Goal: Transaction & Acquisition: Subscribe to service/newsletter

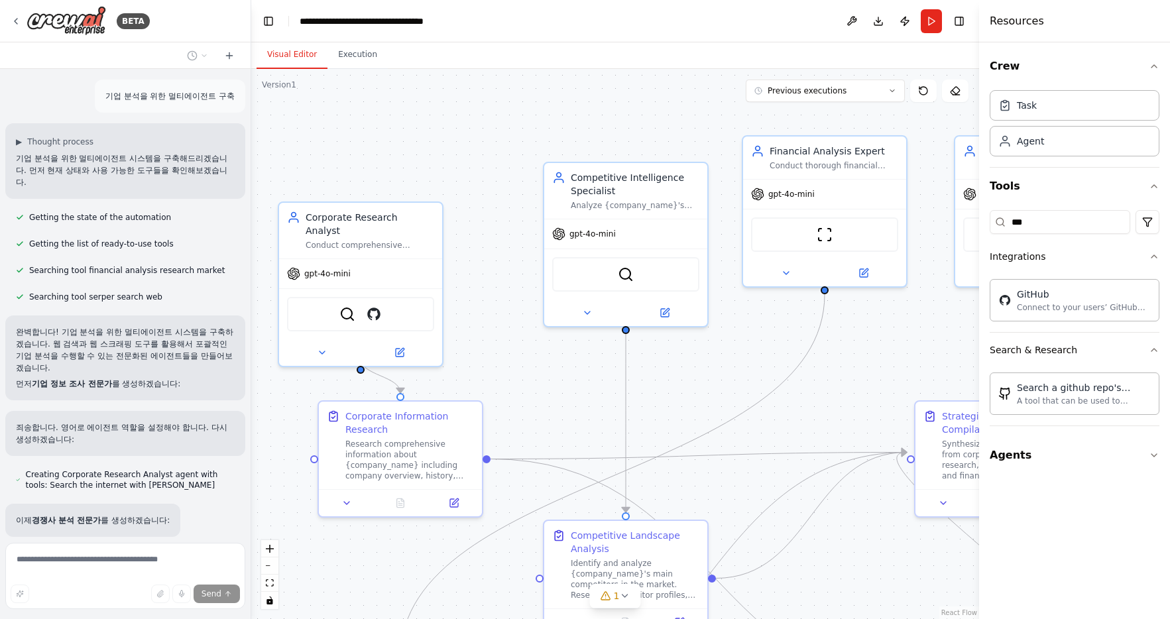
scroll to position [6694, 0]
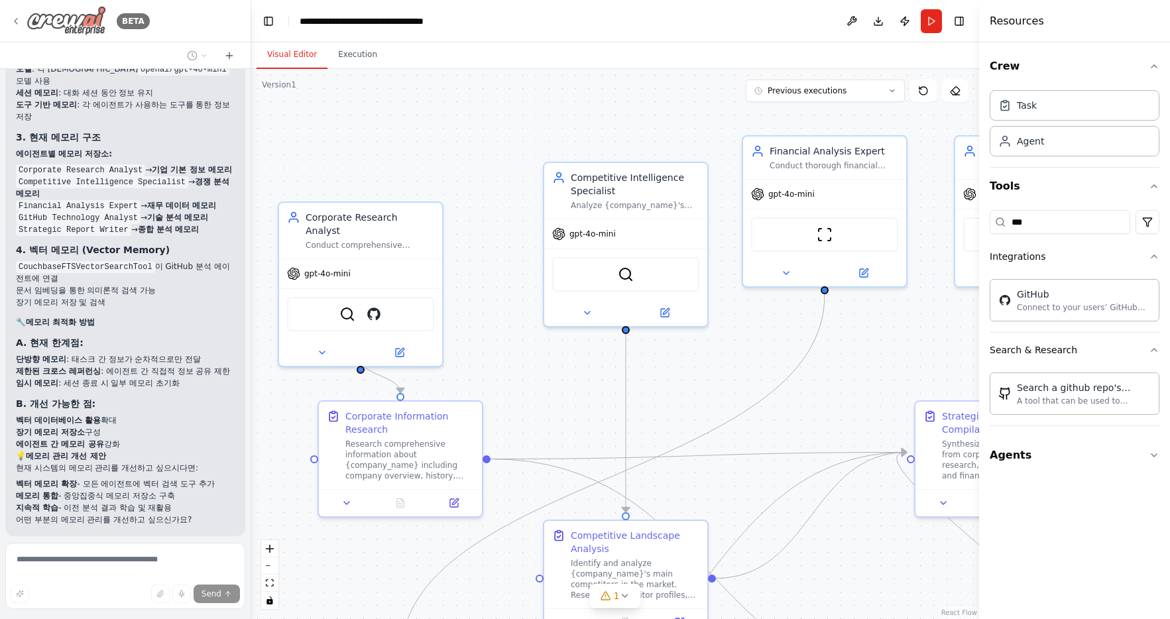
click at [11, 16] on icon at bounding box center [16, 21] width 11 height 11
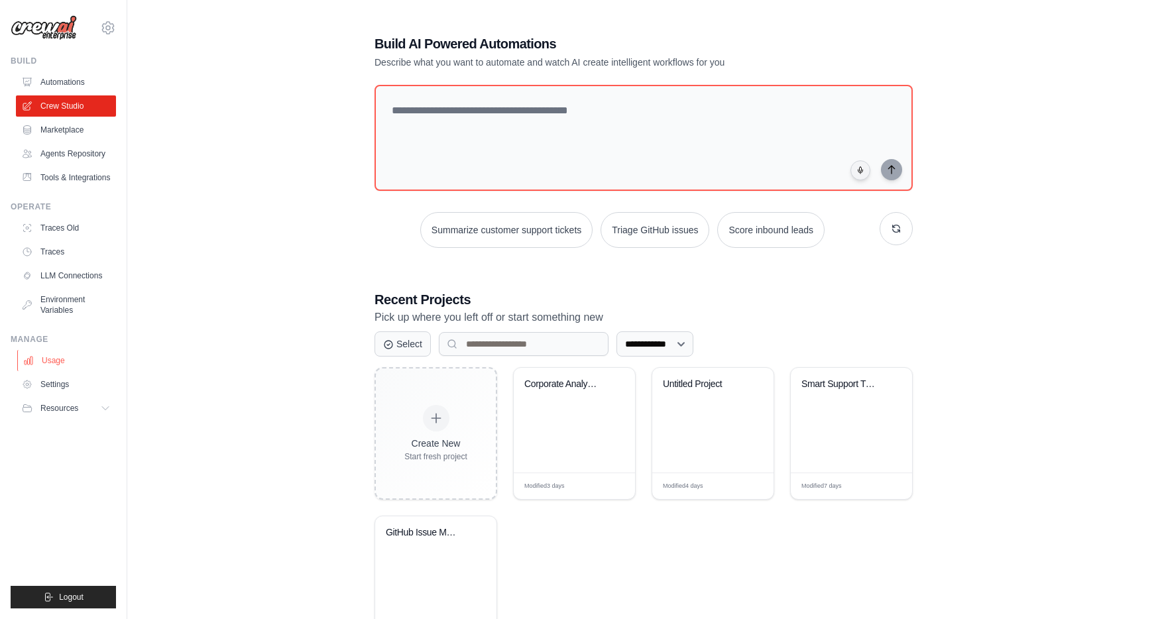
click at [61, 364] on link "Usage" at bounding box center [67, 360] width 100 height 21
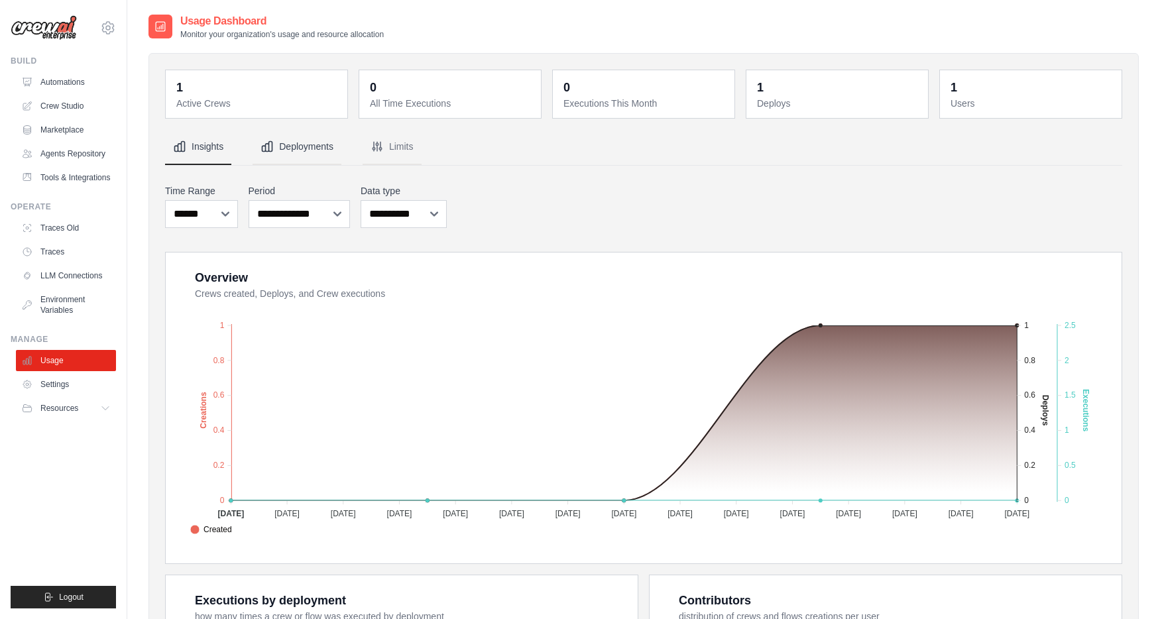
click at [305, 142] on button "Deployments" at bounding box center [297, 147] width 89 height 36
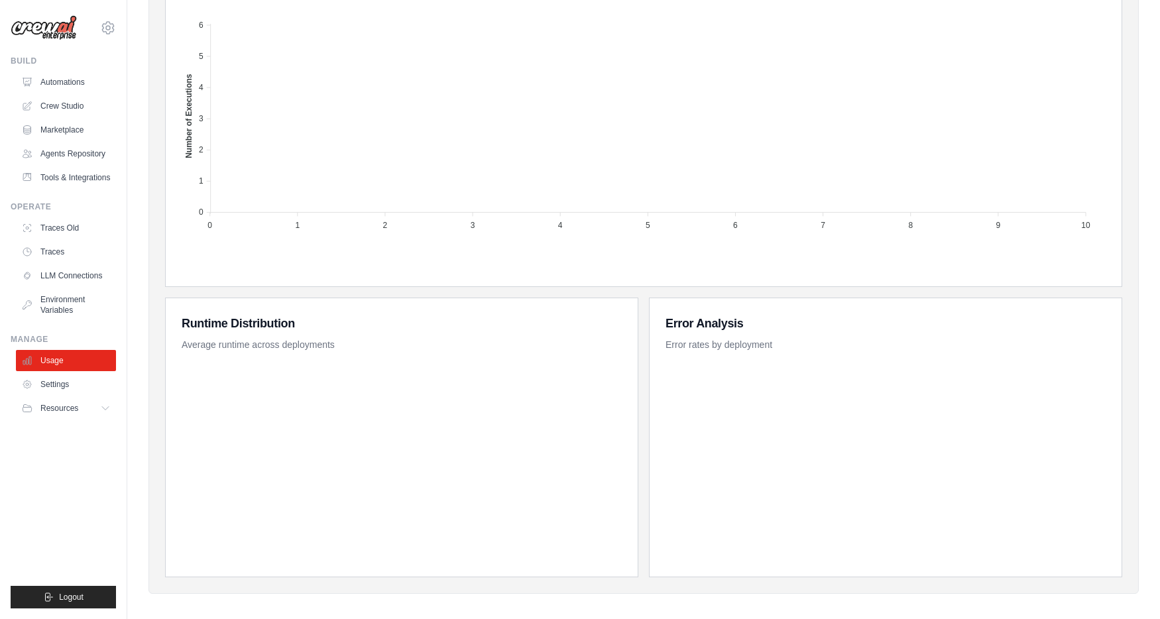
scroll to position [495, 0]
click at [67, 407] on span "Resources" at bounding box center [61, 408] width 38 height 11
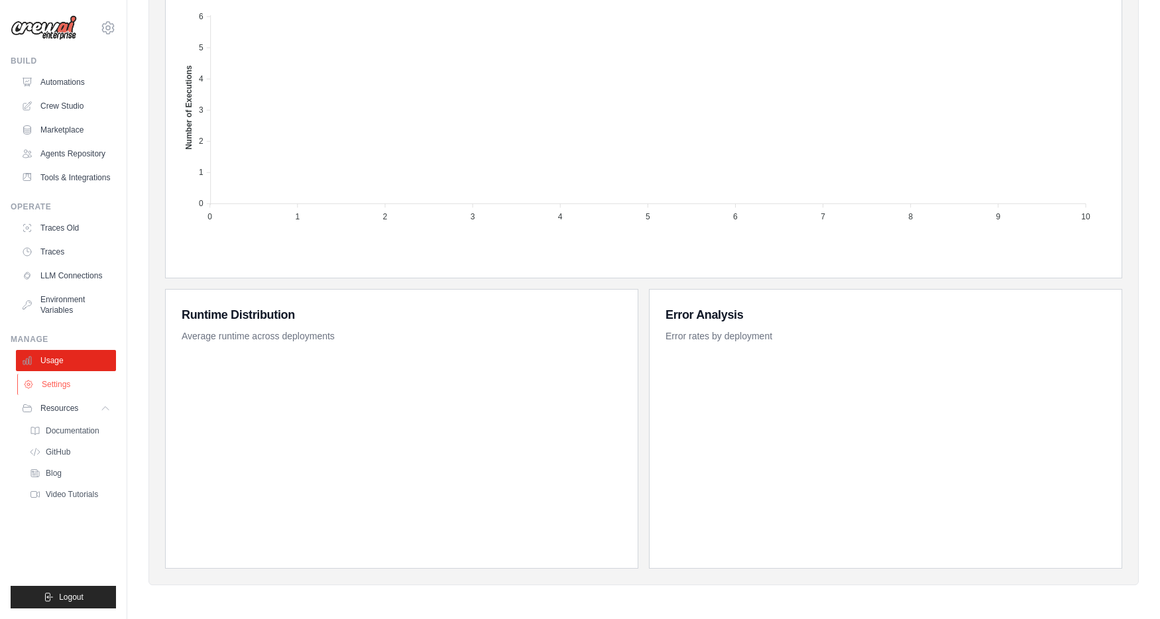
click at [56, 383] on link "Settings" at bounding box center [67, 384] width 100 height 21
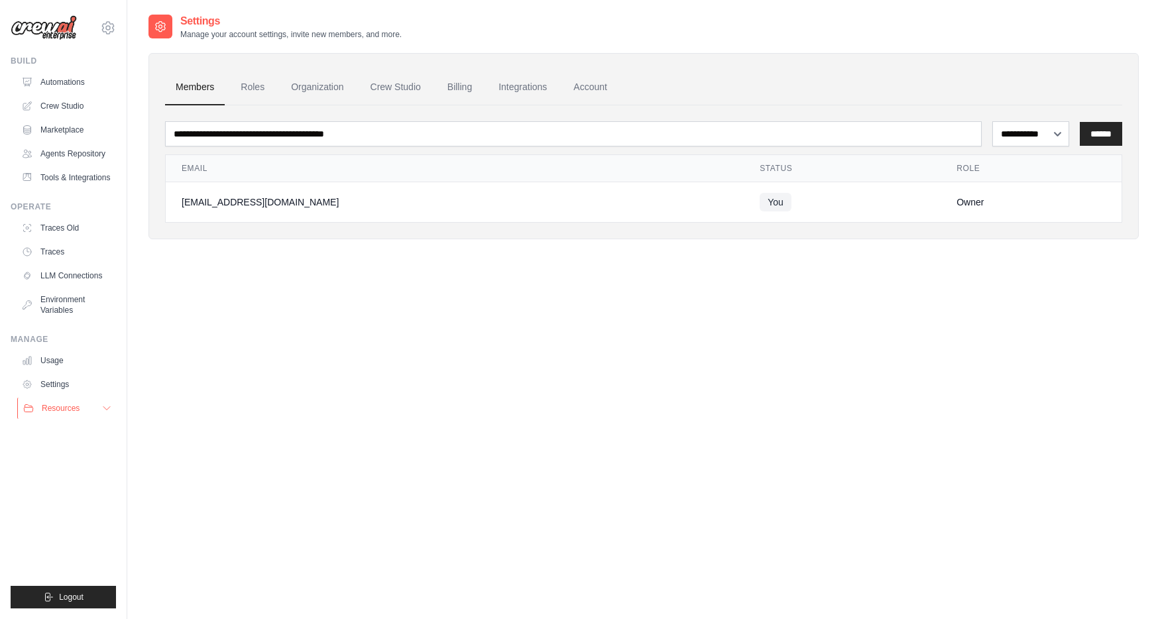
click at [63, 404] on span "Resources" at bounding box center [61, 408] width 38 height 11
click at [64, 446] on link "GitHub" at bounding box center [71, 452] width 92 height 19
click at [74, 434] on span "Documentation" at bounding box center [74, 431] width 54 height 11
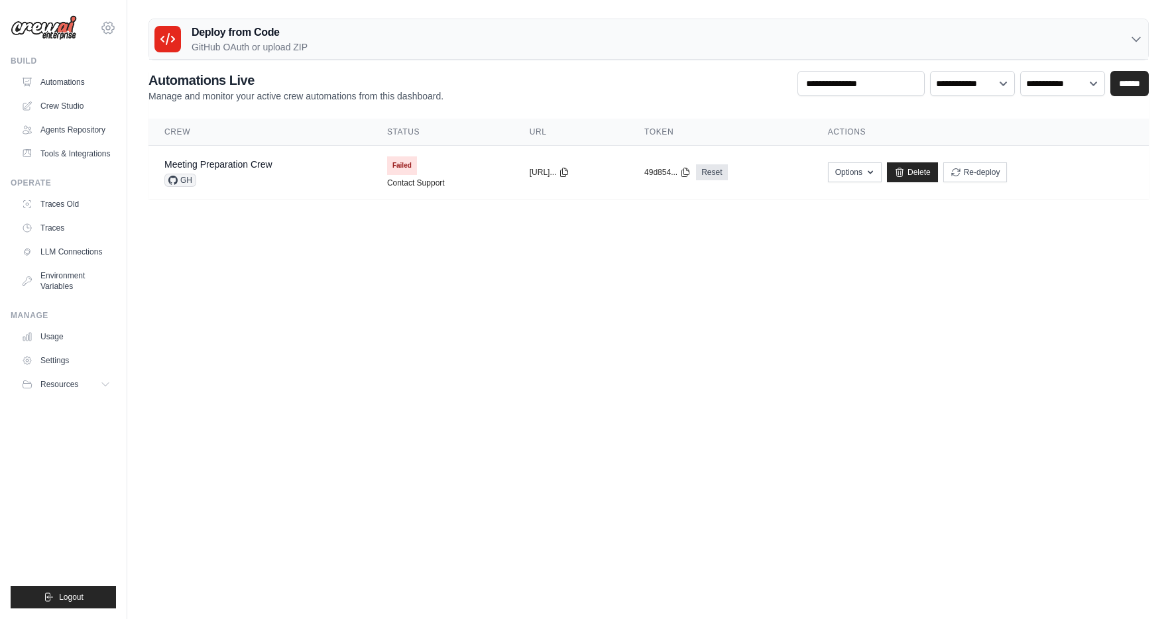
click at [108, 31] on icon at bounding box center [108, 28] width 16 height 16
click at [139, 89] on link "Settings" at bounding box center [166, 82] width 126 height 27
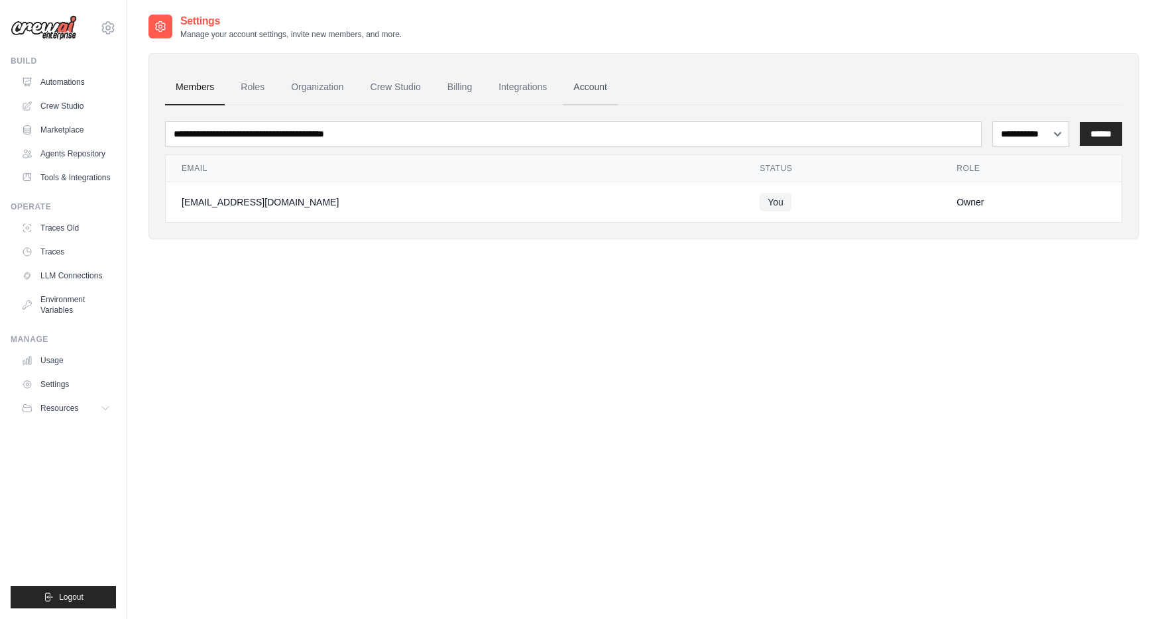
click at [563, 90] on link "Account" at bounding box center [590, 88] width 55 height 36
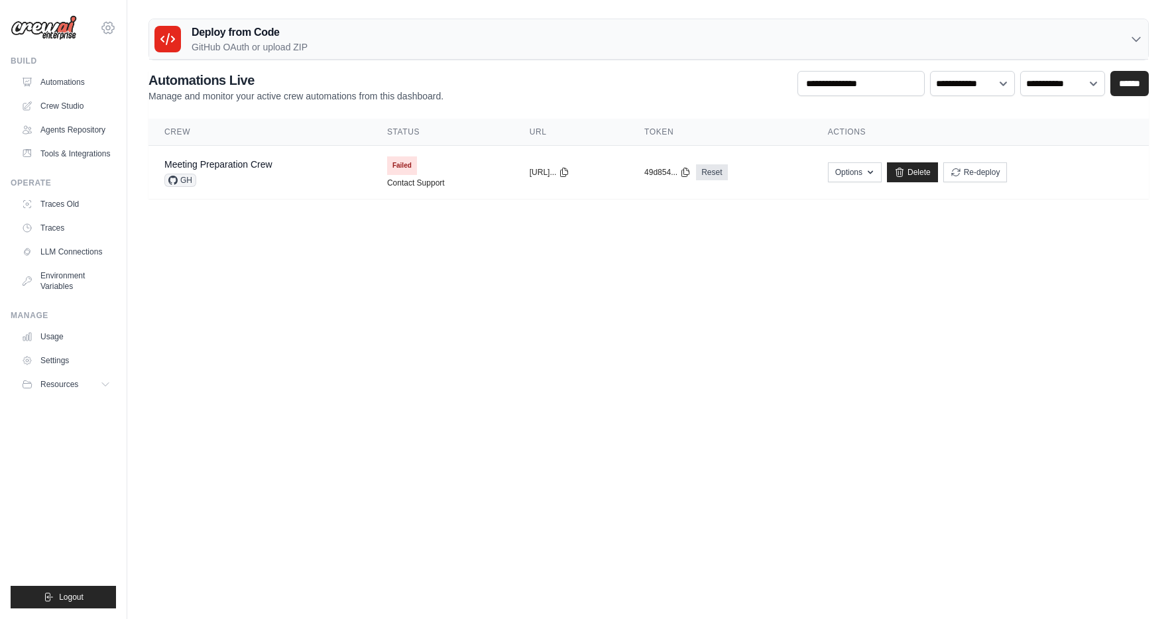
click at [113, 34] on icon at bounding box center [108, 28] width 16 height 16
click at [58, 377] on button "Resources" at bounding box center [67, 384] width 100 height 21
click at [54, 445] on span "Blog" at bounding box center [55, 449] width 16 height 11
click at [56, 32] on img at bounding box center [44, 27] width 66 height 25
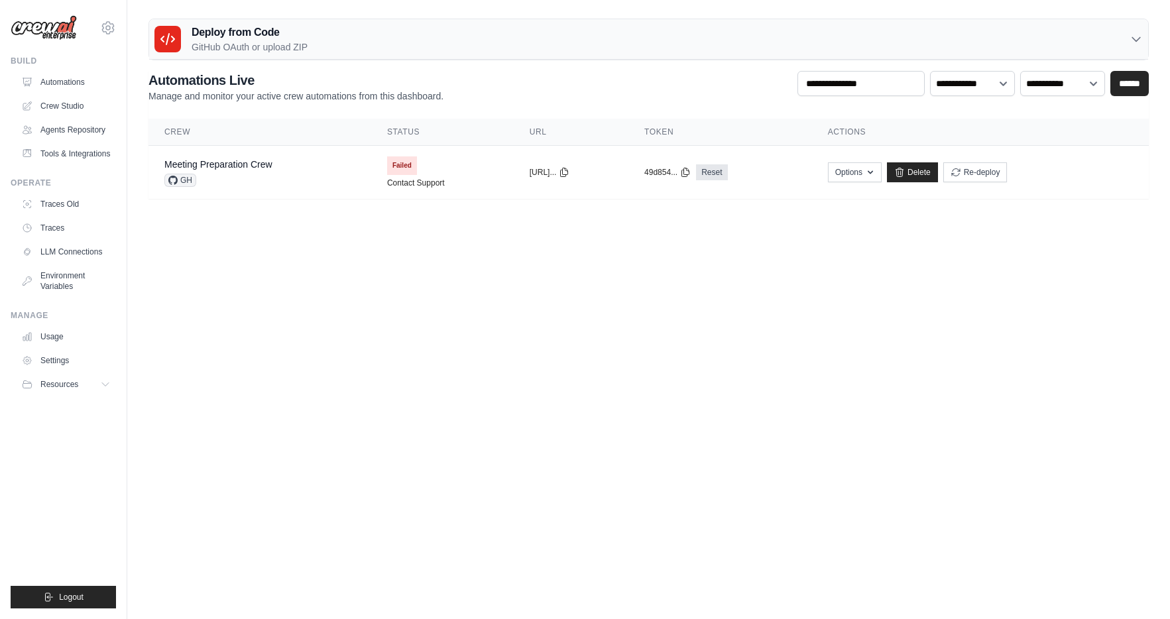
click at [56, 32] on img at bounding box center [44, 27] width 66 height 25
click at [99, 377] on button "Resources" at bounding box center [67, 384] width 100 height 21
click at [52, 335] on link "Usage" at bounding box center [67, 336] width 100 height 21
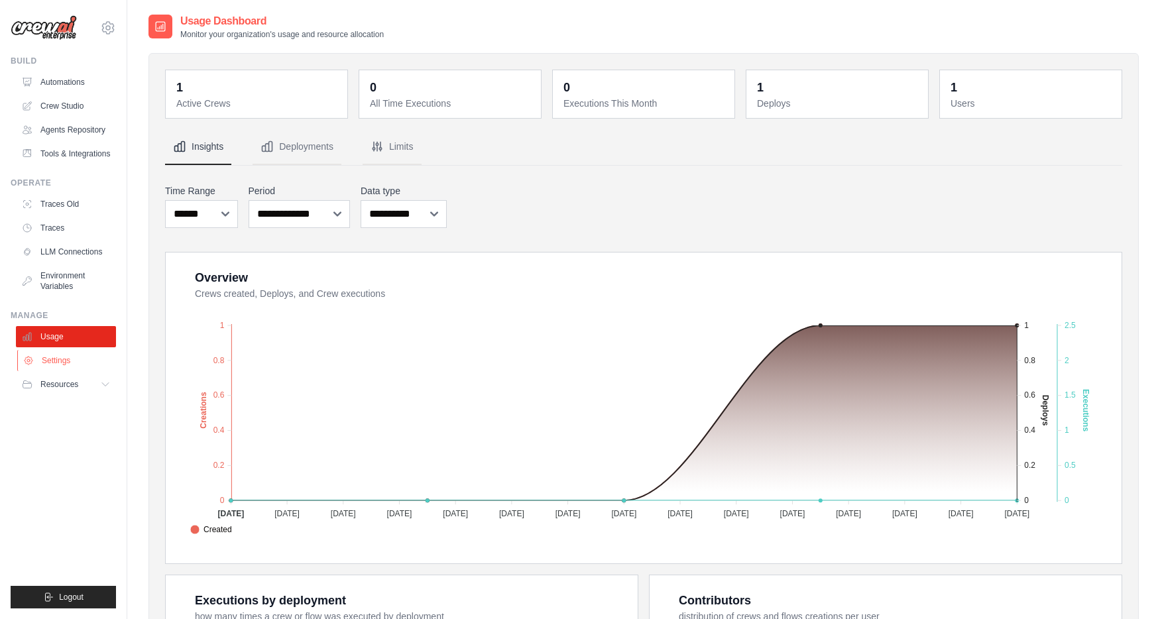
click at [52, 362] on link "Settings" at bounding box center [67, 360] width 100 height 21
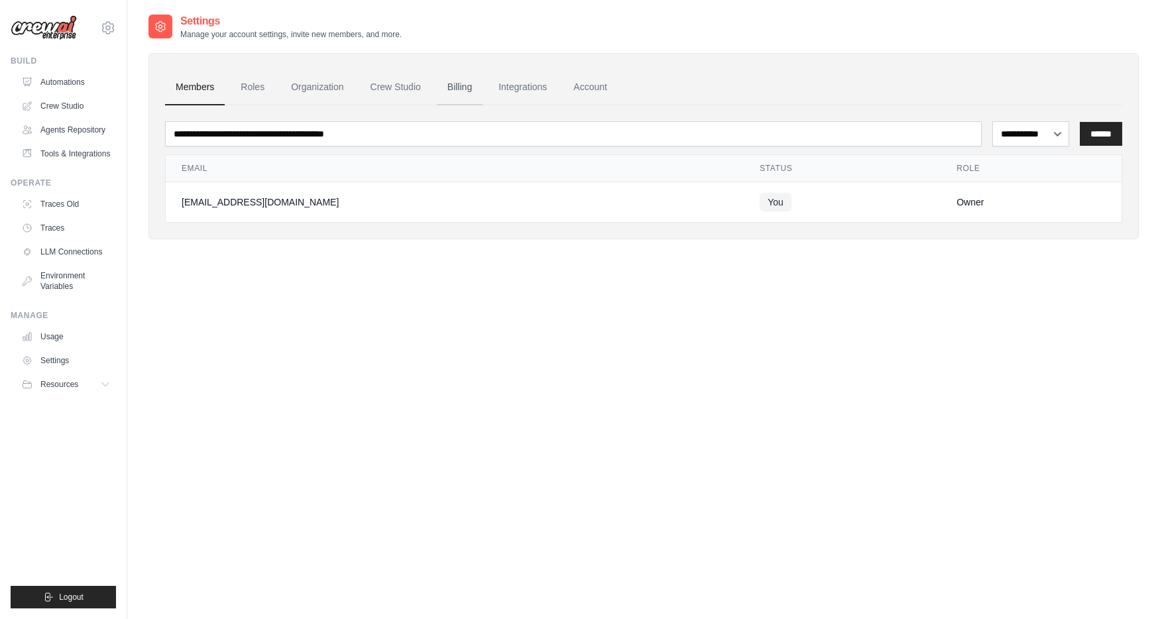
click at [437, 84] on link "Billing" at bounding box center [460, 88] width 46 height 36
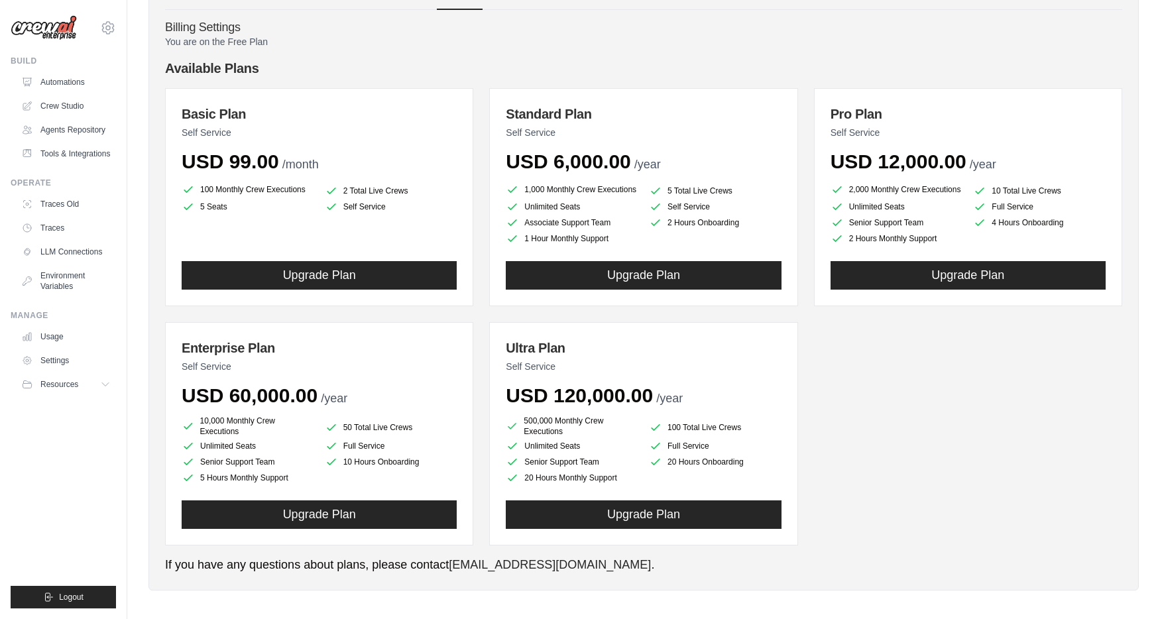
scroll to position [101, 0]
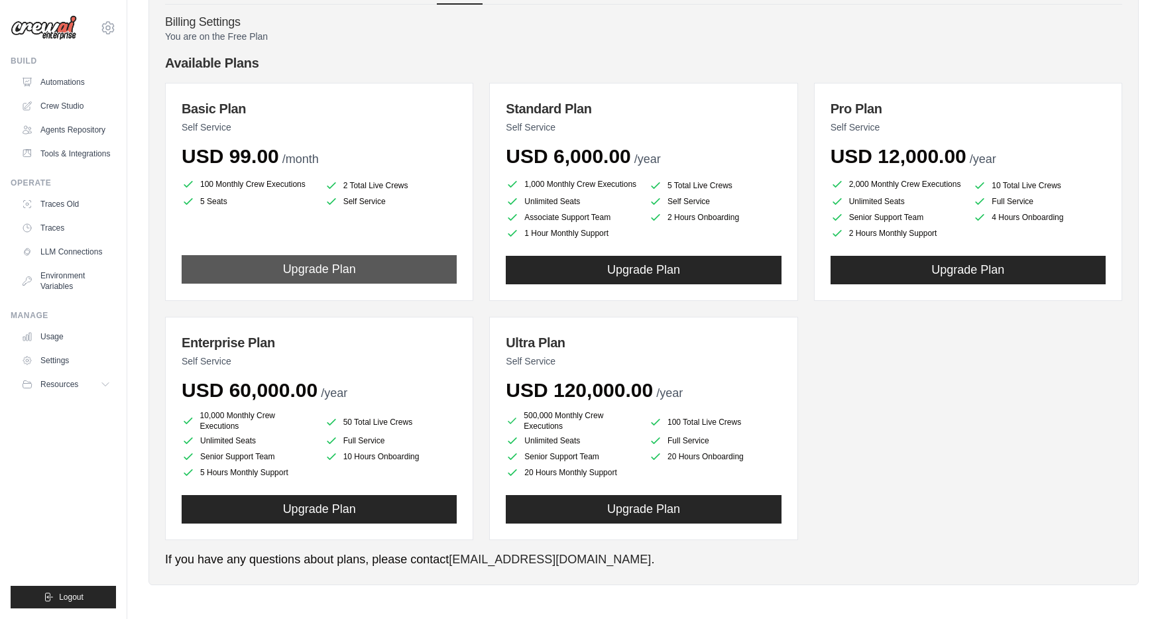
click at [394, 276] on button "Upgrade Plan" at bounding box center [319, 269] width 275 height 29
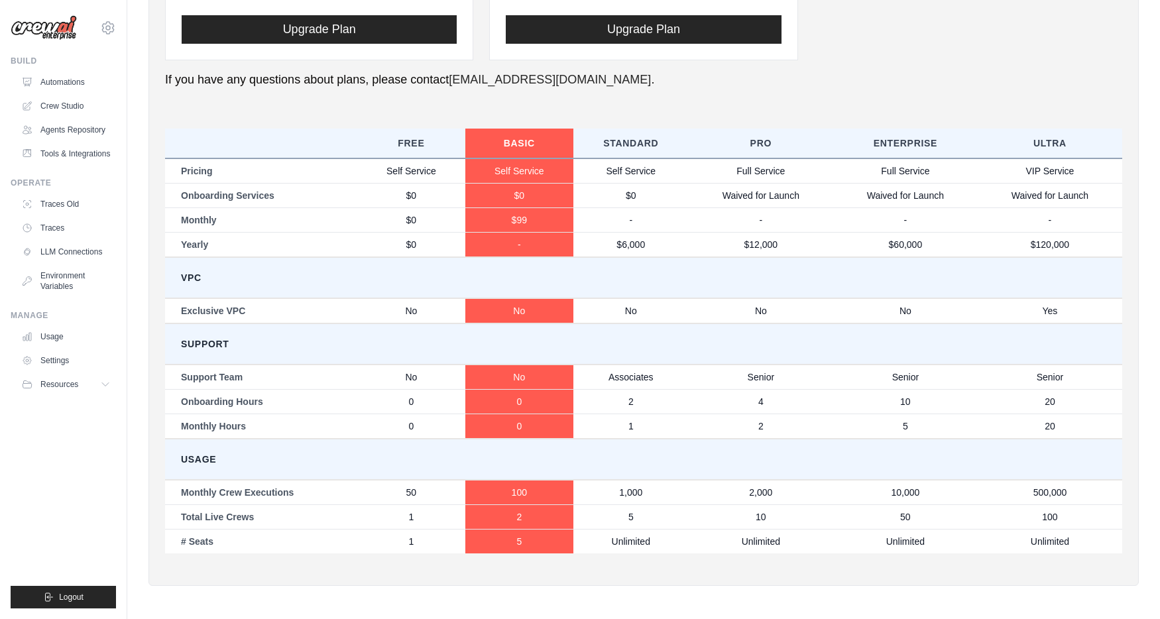
scroll to position [581, 0]
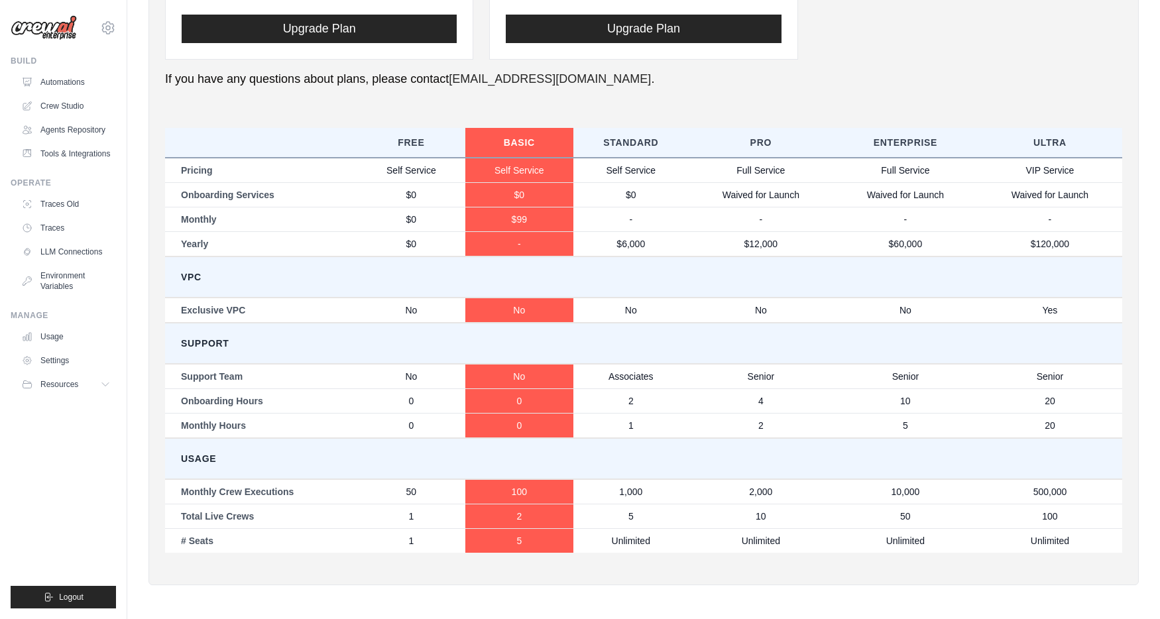
click at [792, 387] on td "Senior" at bounding box center [761, 376] width 145 height 25
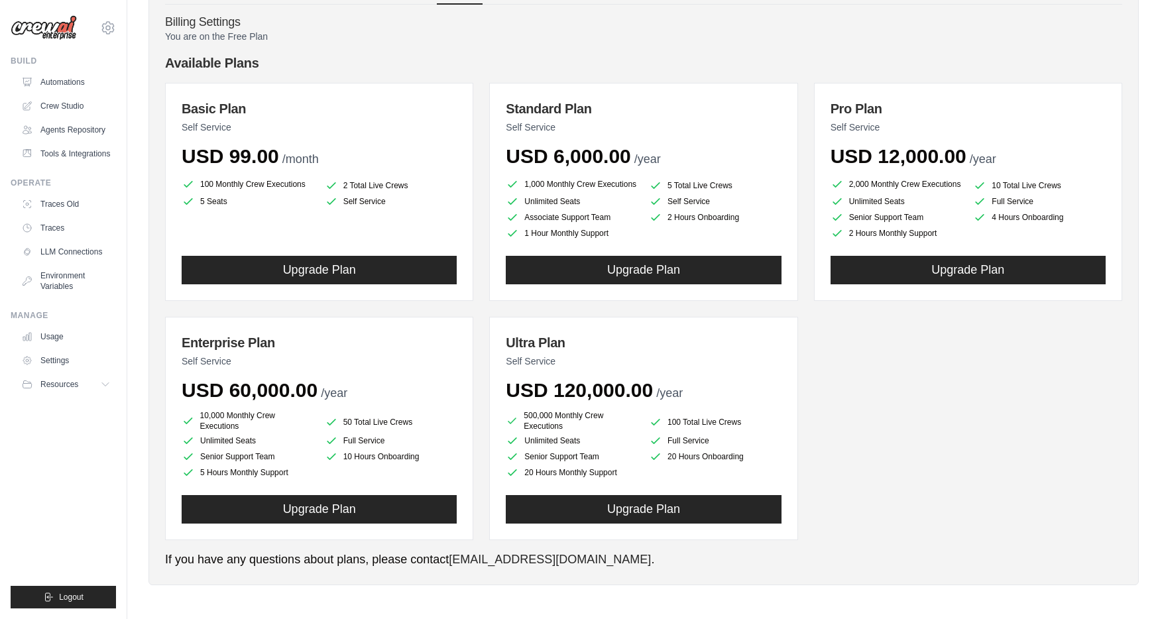
scroll to position [76, 0]
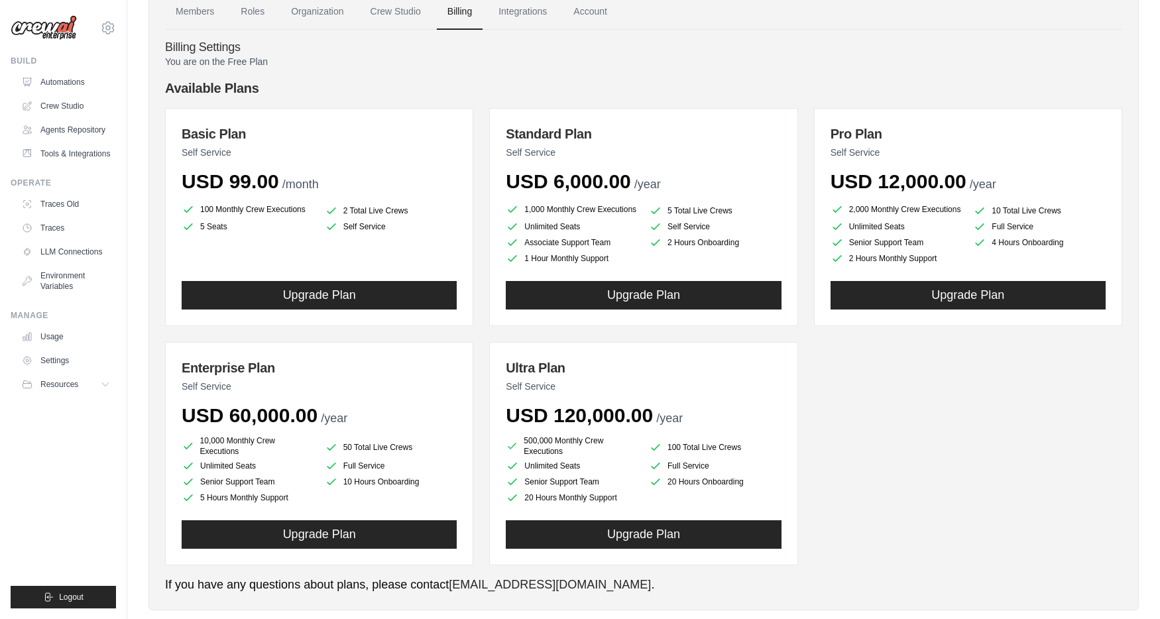
click at [902, 371] on div "Basic Plan Self Service USD 99.00 /month 100 Monthly Crew Executions 2 Total Li…" at bounding box center [643, 336] width 957 height 457
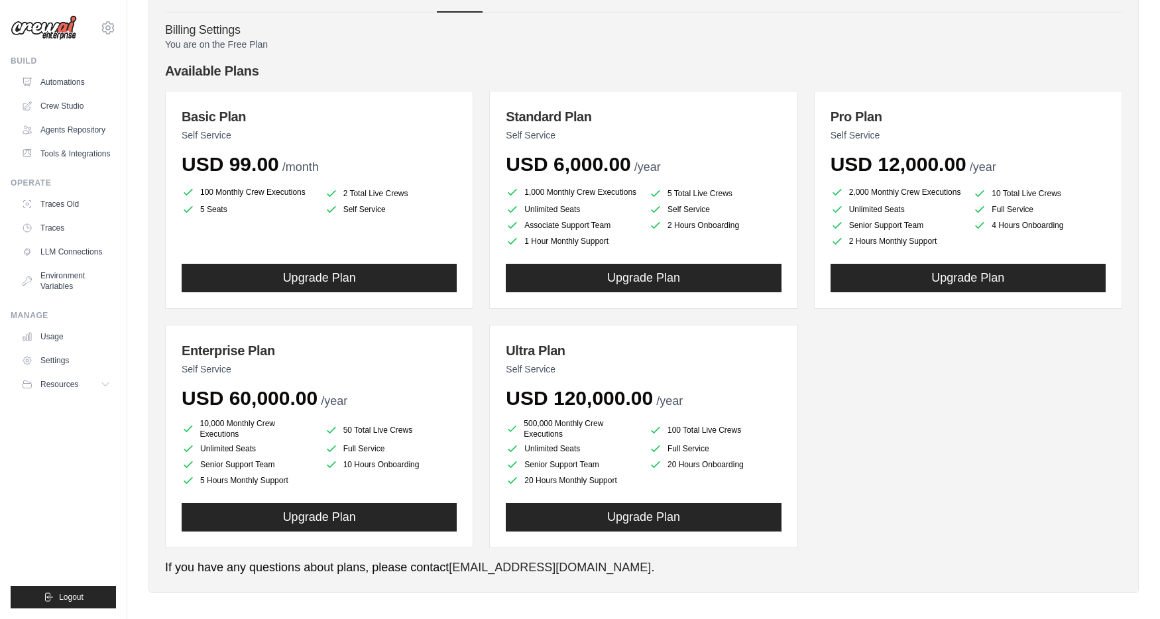
scroll to position [93, 0]
click at [395, 167] on div "USD 99.00 /month" at bounding box center [319, 164] width 275 height 24
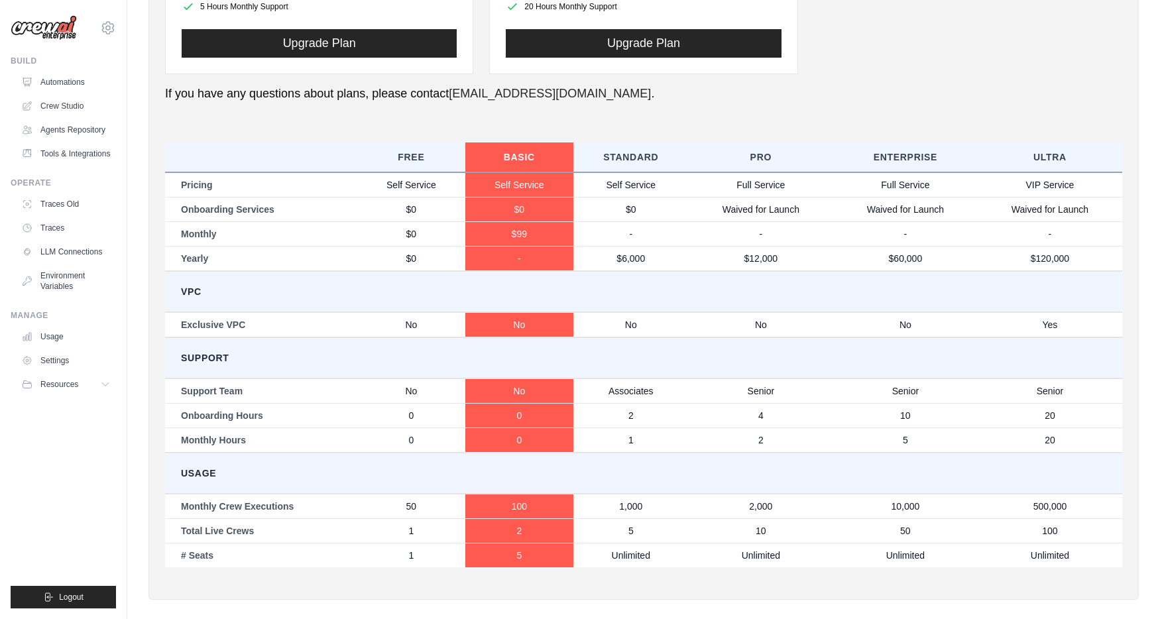
scroll to position [581, 0]
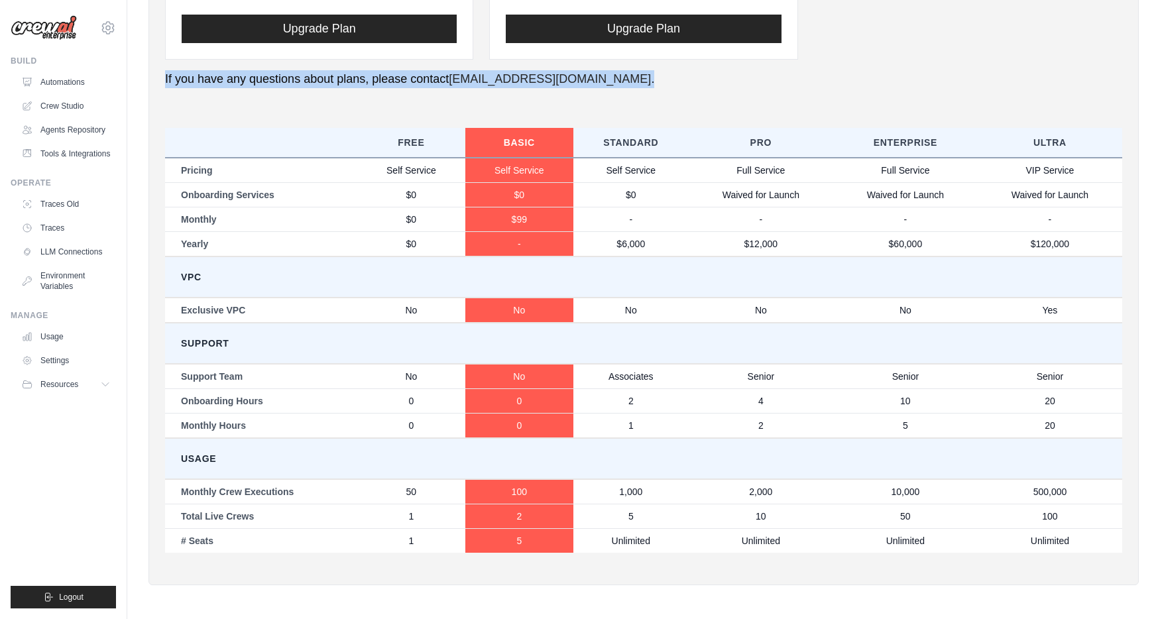
drag, startPoint x: 165, startPoint y: 81, endPoint x: 548, endPoint y: 77, distance: 383.2
click at [548, 77] on p "If you have any questions about plans, please contact support@crewai.com ." at bounding box center [643, 79] width 957 height 18
click at [620, 70] on p "If you have any questions about plans, please contact support@crewai.com ." at bounding box center [643, 79] width 957 height 18
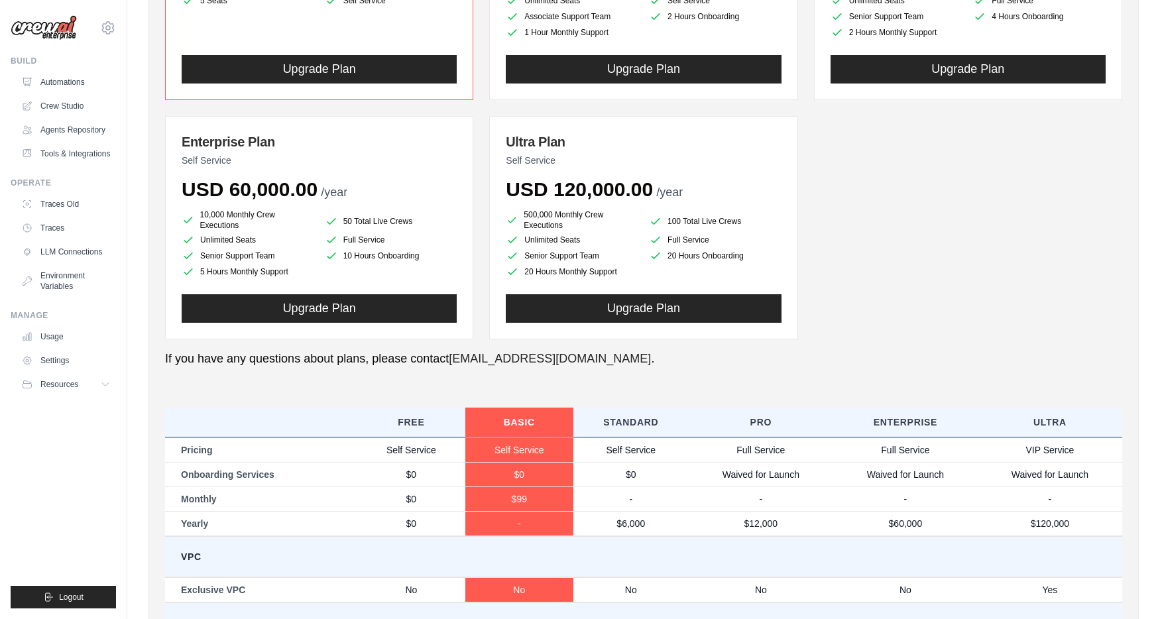
click at [629, 135] on h3 "Ultra Plan" at bounding box center [643, 142] width 275 height 19
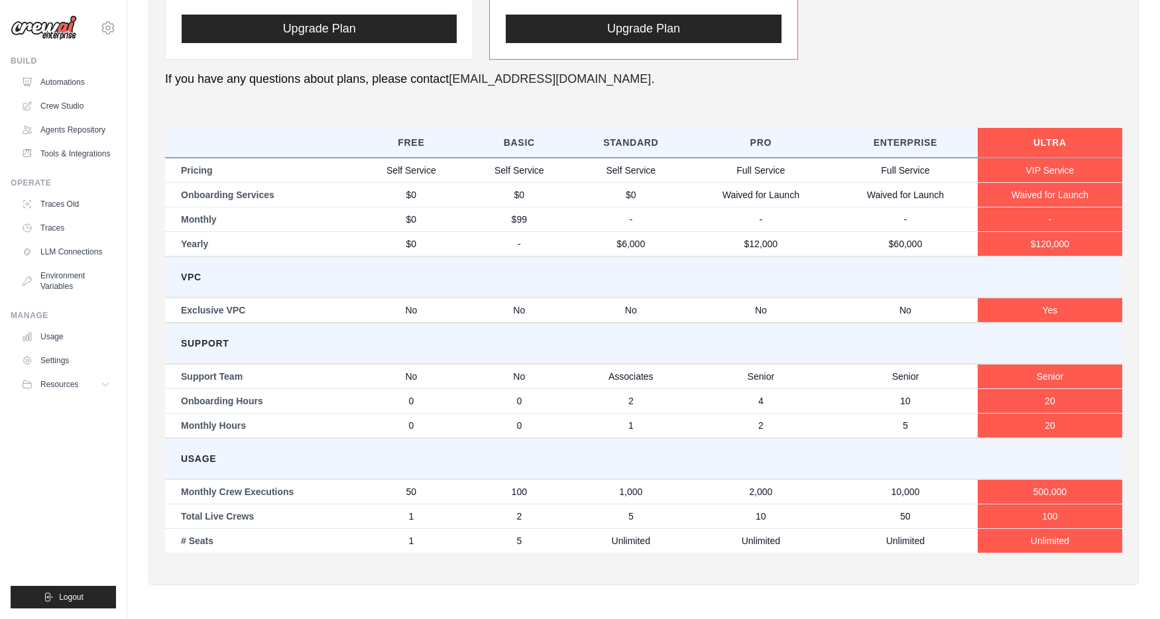
click at [900, 82] on p "If you have any questions about plans, please contact support@crewai.com ." at bounding box center [643, 79] width 957 height 18
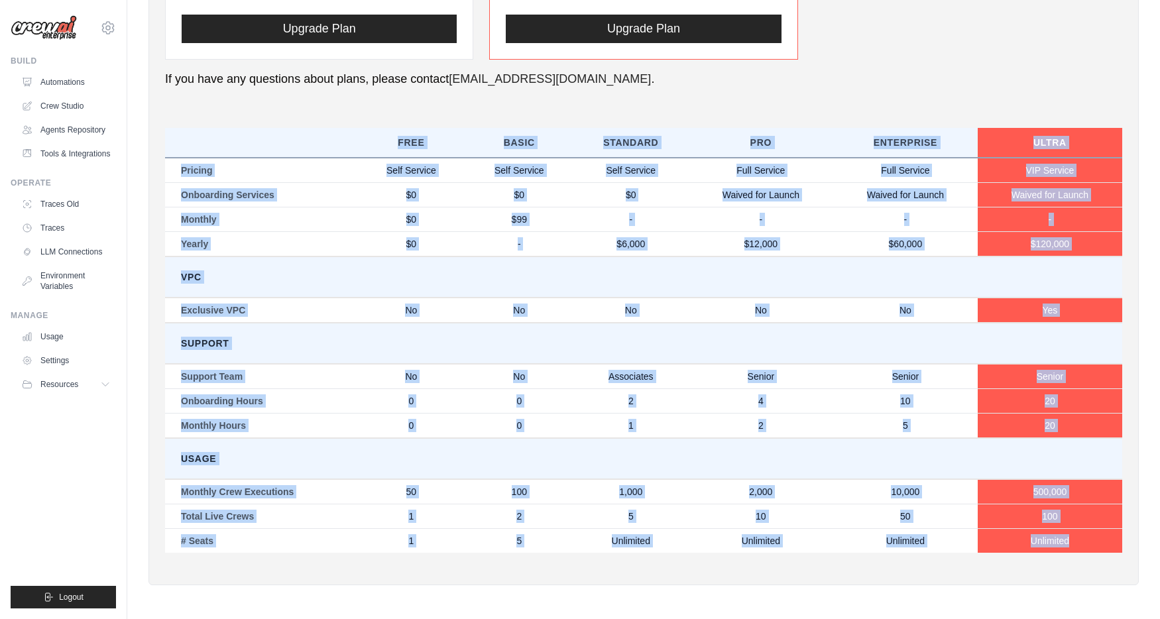
drag, startPoint x: 167, startPoint y: 131, endPoint x: 1124, endPoint y: 556, distance: 1047.1
click at [32, 4] on div "cvb1060@gmail.com Settings Build Automations" at bounding box center [580, 19] width 1160 height 1201
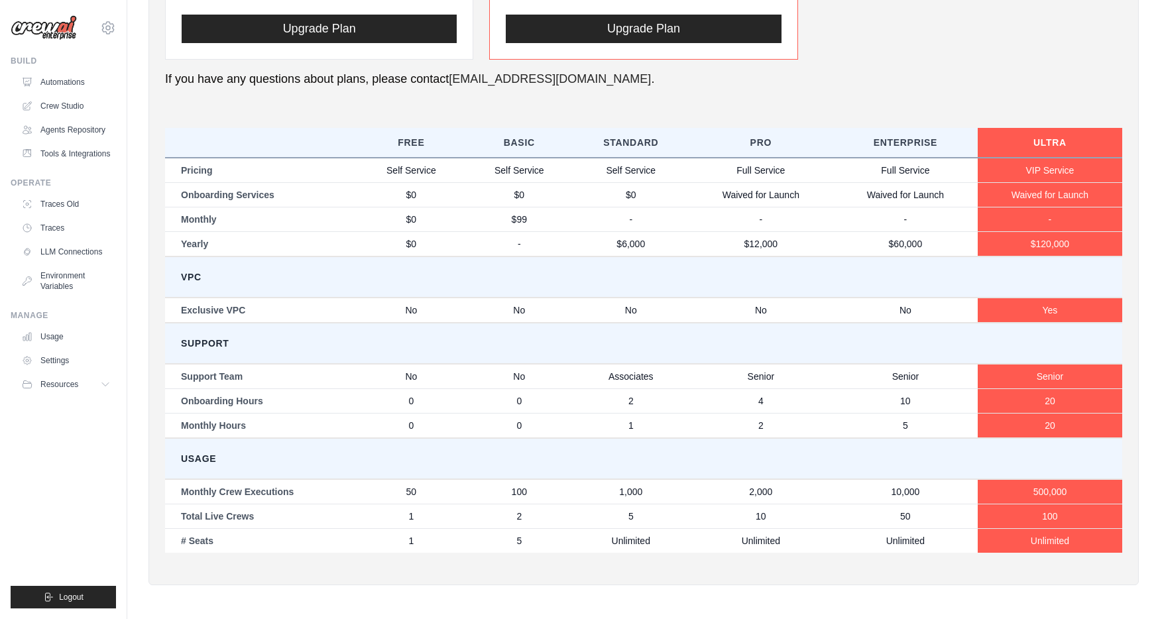
click at [1124, 534] on div "Members Roles Organization Crew Studio Billing Integrations Account Billing Set…" at bounding box center [644, 29] width 991 height 1114
drag, startPoint x: 1131, startPoint y: 552, endPoint x: 164, endPoint y: 113, distance: 1061.6
click at [164, 113] on div "Members Roles Organization Crew Studio Billing Integrations Account Billing Set…" at bounding box center [644, 29] width 991 height 1114
copy div
click at [625, 95] on div "You are on the Free Plan Available Plans Basic Plan Self Service USD 99.00 /mon…" at bounding box center [643, 59] width 957 height 1020
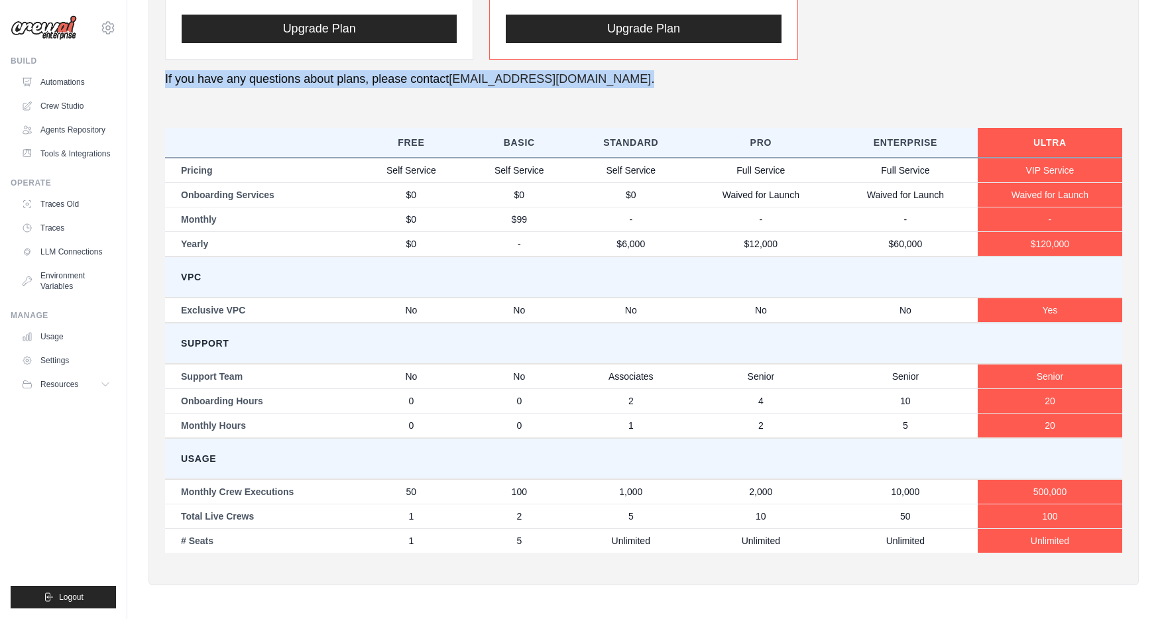
drag, startPoint x: 544, startPoint y: 77, endPoint x: 148, endPoint y: 78, distance: 396.5
click at [148, 78] on div "Settings Manage your account settings, invite new members, and more. Members Ro…" at bounding box center [643, 19] width 1033 height 1175
copy p "If you have any questions about plans, please contact support@crewai.com ."
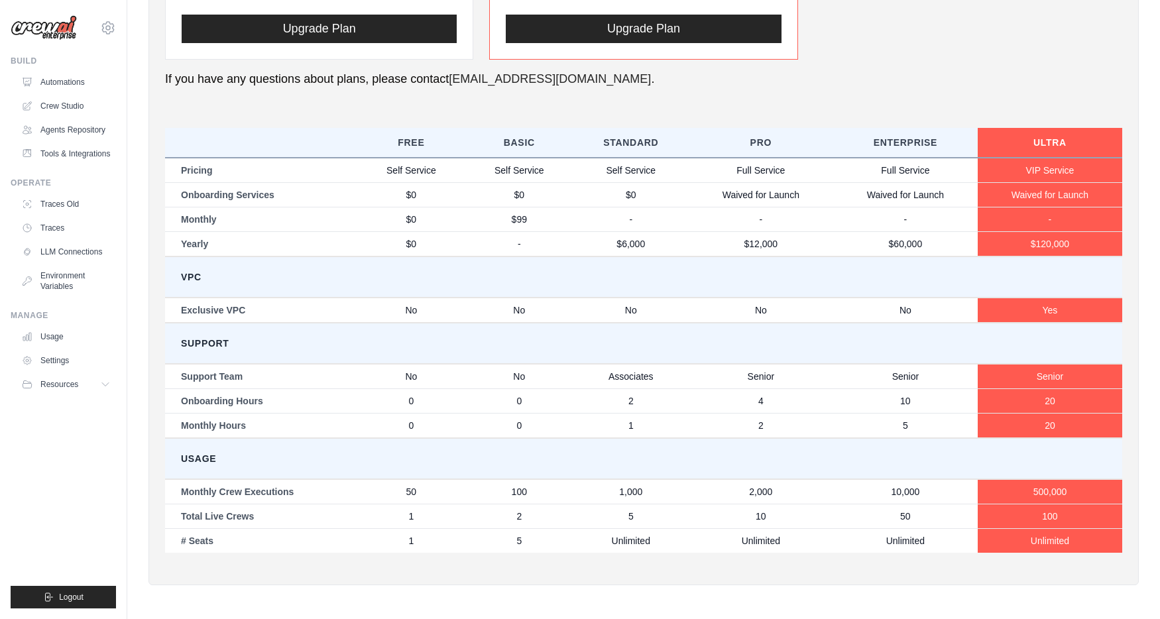
click at [504, 94] on div "You are on the Free Plan Available Plans Basic Plan Self Service USD 99.00 /mon…" at bounding box center [643, 59] width 957 height 1020
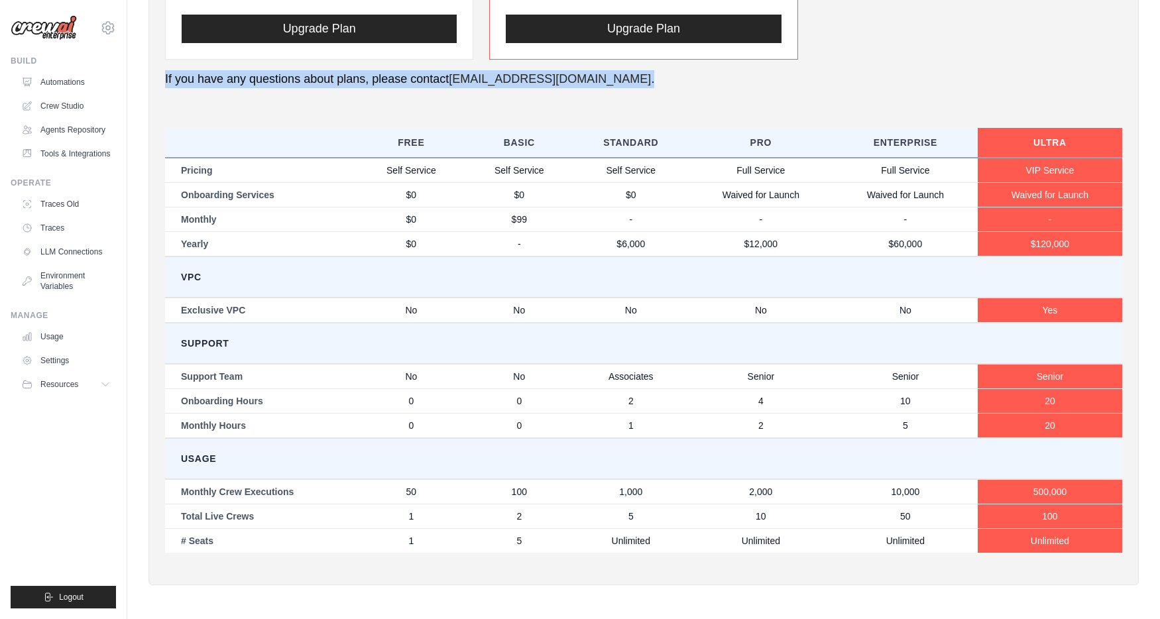
drag, startPoint x: 500, startPoint y: 79, endPoint x: 159, endPoint y: 82, distance: 340.8
click at [159, 82] on div "Members Roles Organization Crew Studio Billing Integrations Account Billing Set…" at bounding box center [644, 29] width 991 height 1114
copy p "If you have any questions about plans, please contact support@crewai.com ."
